Goal: Task Accomplishment & Management: Complete application form

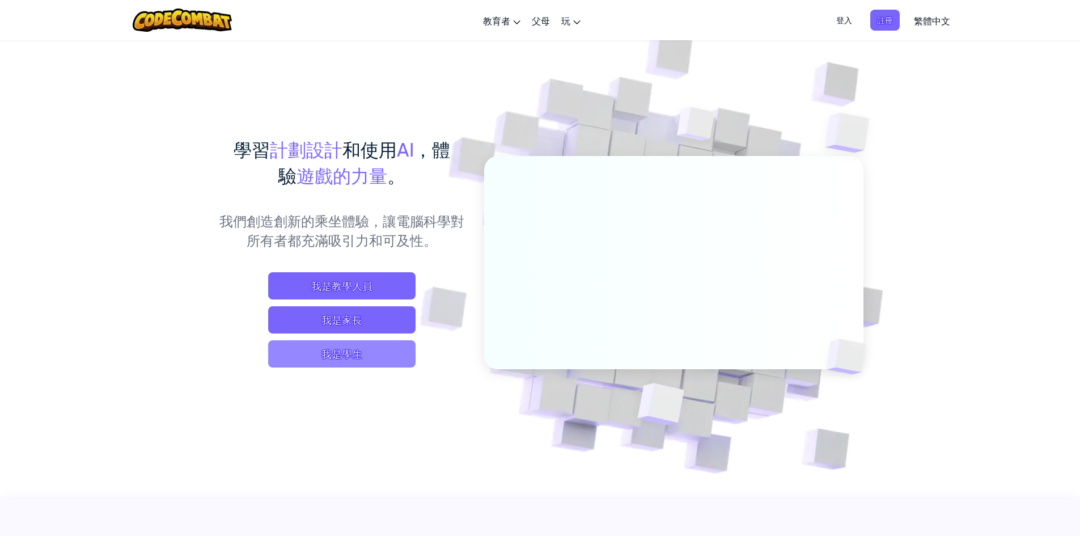
click at [380, 346] on span "我是學生" at bounding box center [341, 353] width 147 height 27
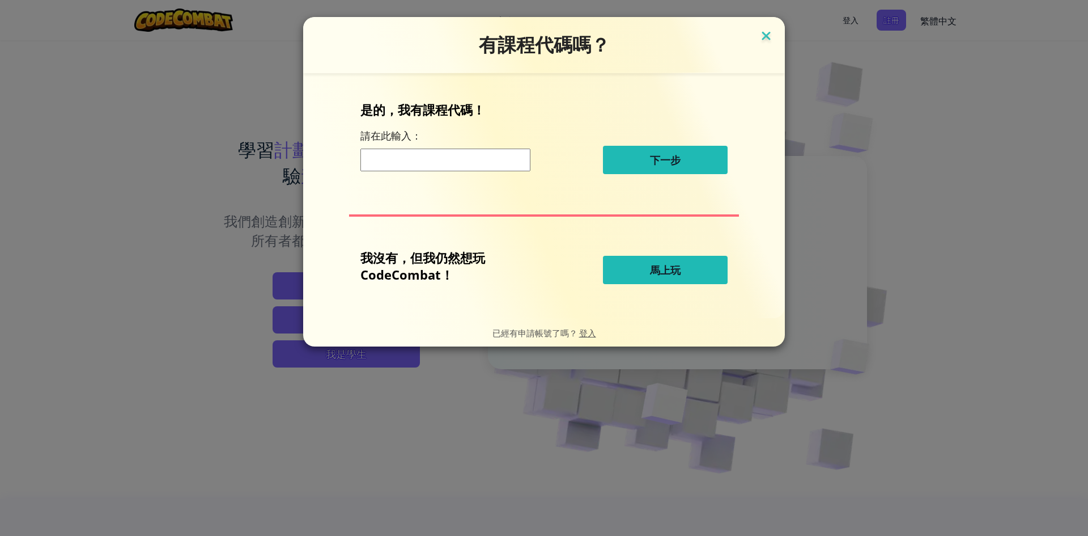
click at [773, 35] on img at bounding box center [766, 36] width 15 height 17
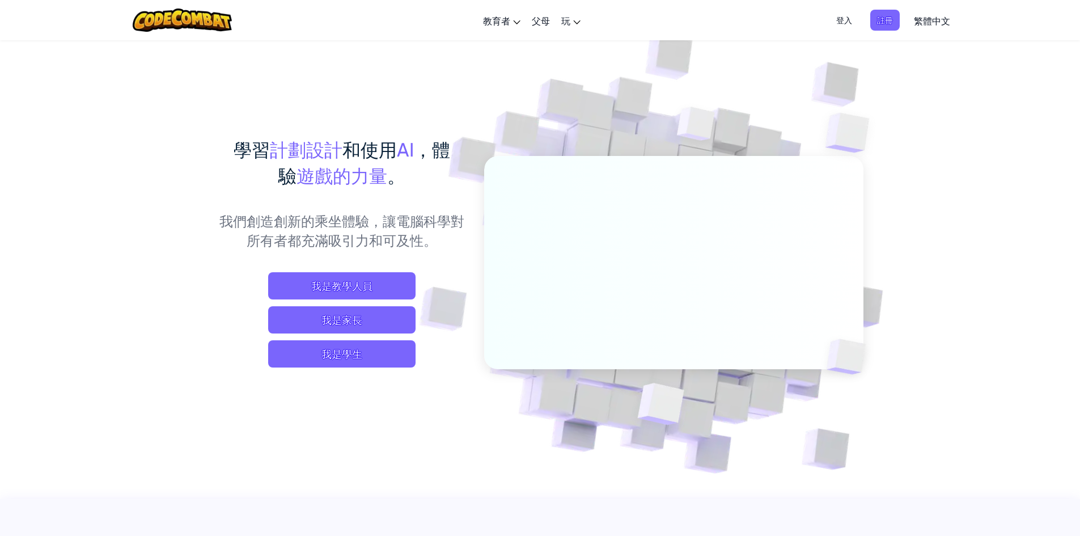
click at [844, 20] on font "登入" at bounding box center [844, 20] width 16 height 10
